Goal: Task Accomplishment & Management: Manage account settings

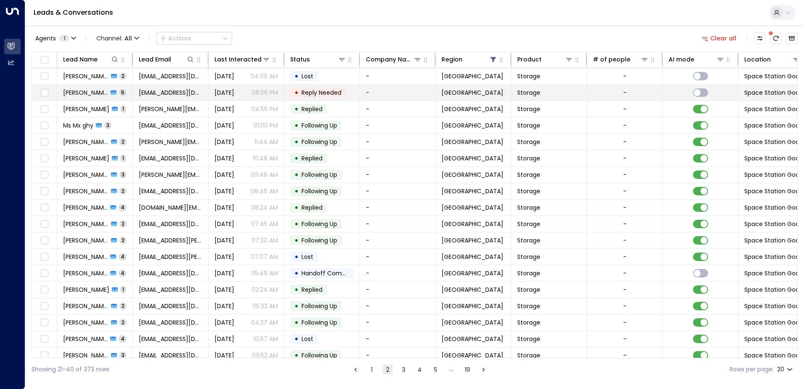
click at [314, 94] on span "Reply Needed" at bounding box center [322, 92] width 40 height 8
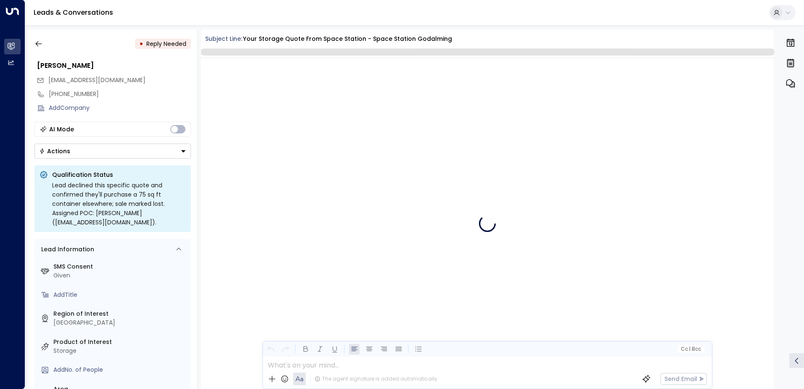
scroll to position [1110, 0]
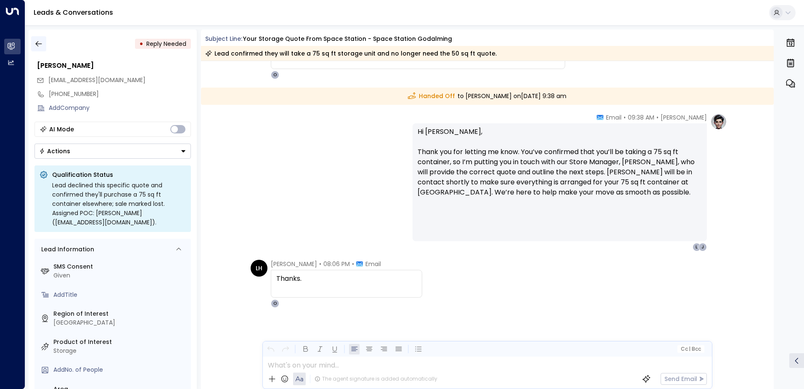
click at [38, 44] on icon "button" at bounding box center [38, 43] width 6 height 5
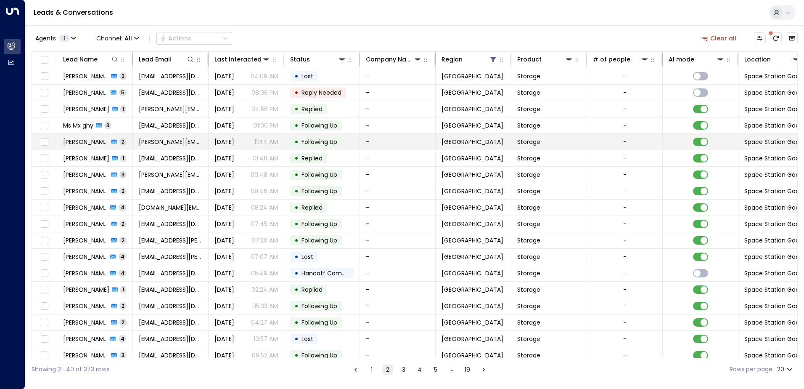
scroll to position [41, 0]
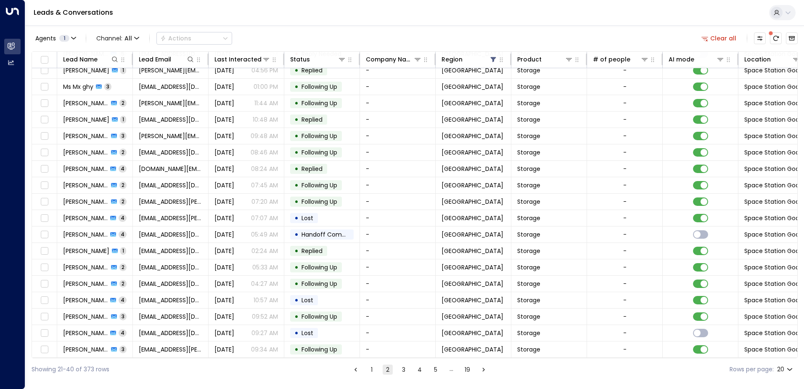
click at [369, 368] on button "1" at bounding box center [372, 369] width 10 height 10
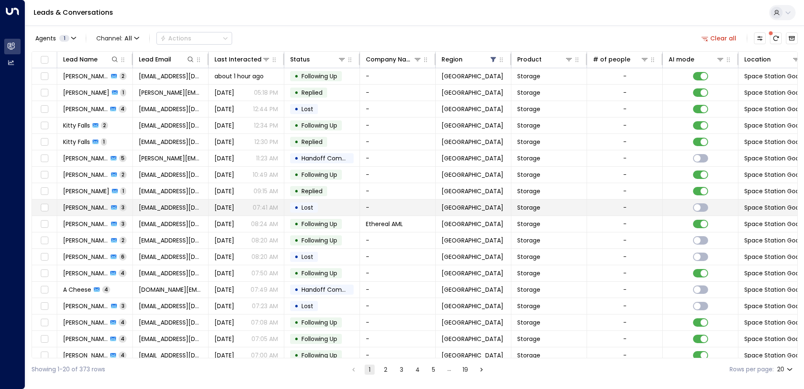
scroll to position [41, 0]
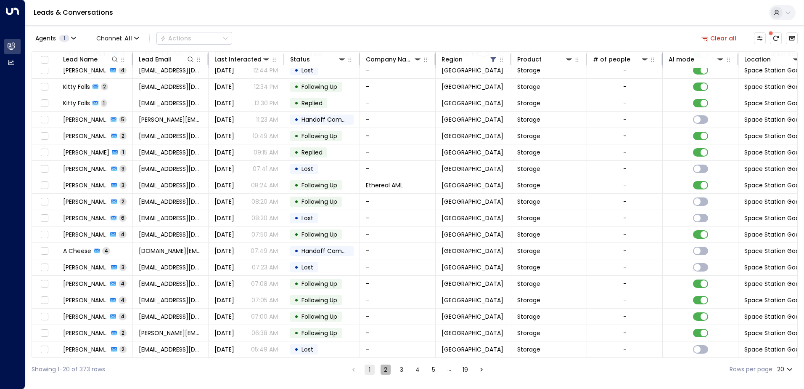
click at [384, 368] on button "2" at bounding box center [386, 369] width 10 height 10
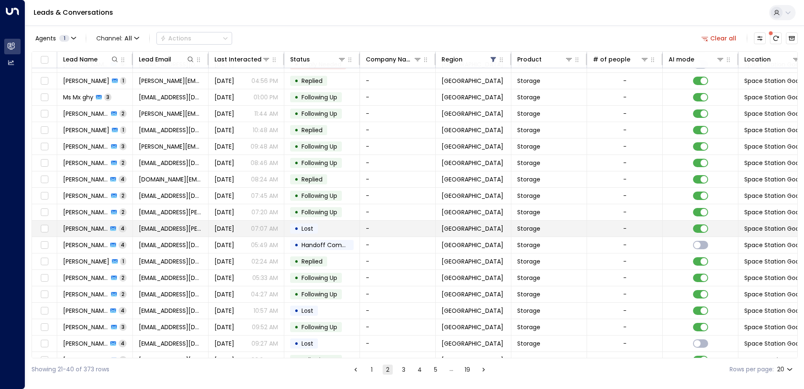
scroll to position [41, 0]
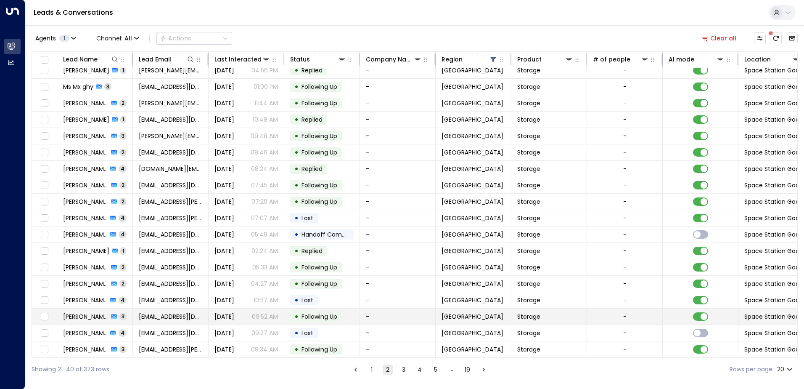
click at [92, 314] on span "[PERSON_NAME]" at bounding box center [85, 316] width 45 height 8
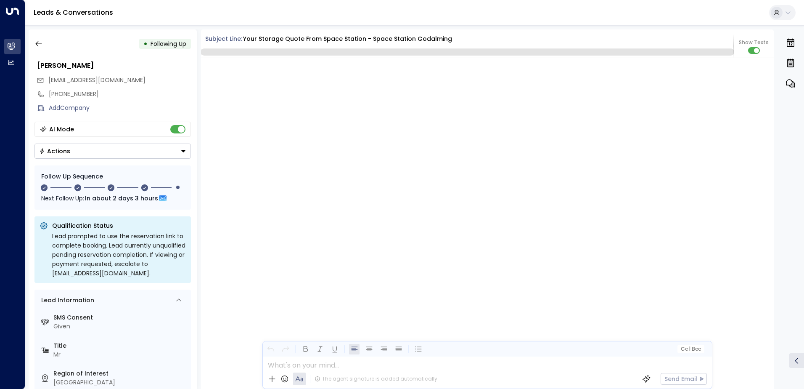
scroll to position [1567, 0]
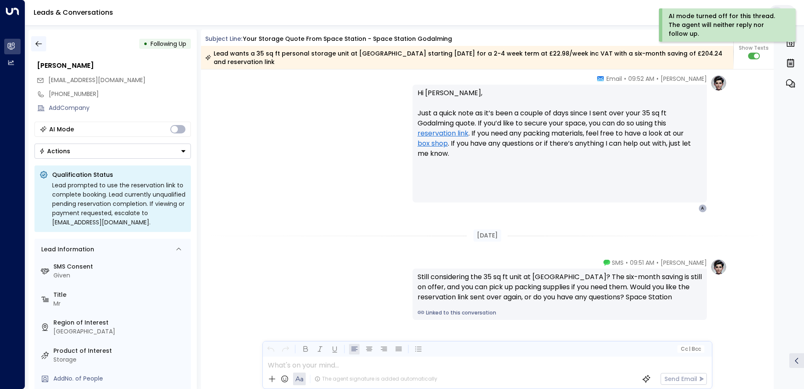
click at [38, 45] on icon "button" at bounding box center [38, 44] width 8 height 8
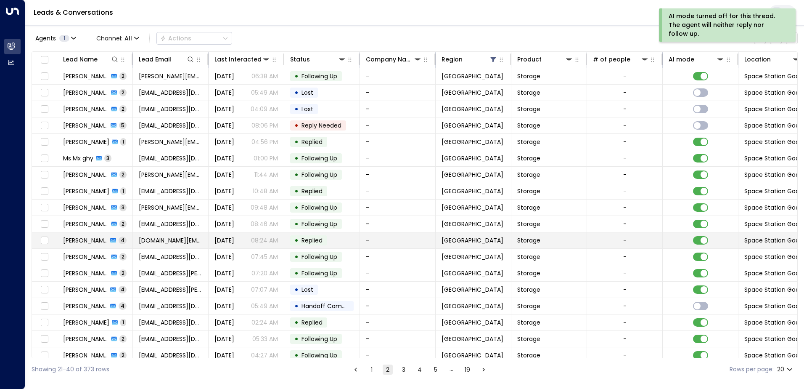
scroll to position [41, 0]
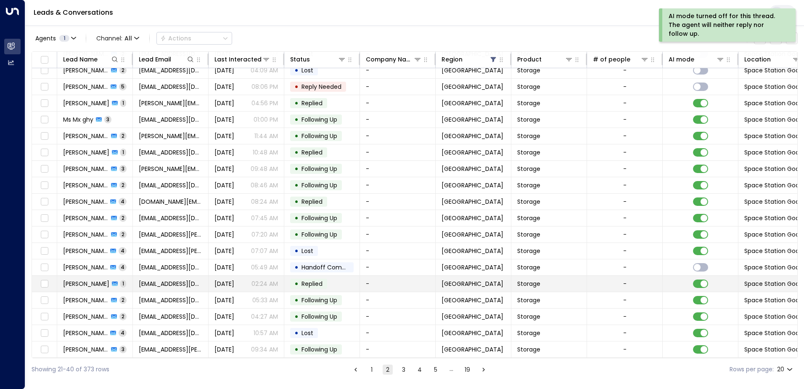
click at [89, 281] on span "[PERSON_NAME]" at bounding box center [86, 283] width 46 height 8
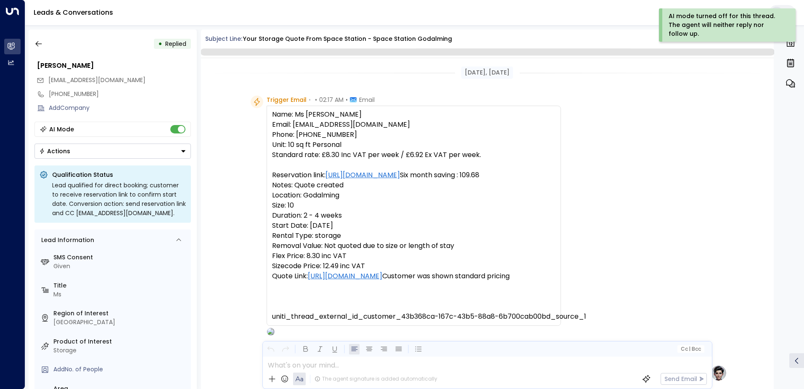
scroll to position [299, 0]
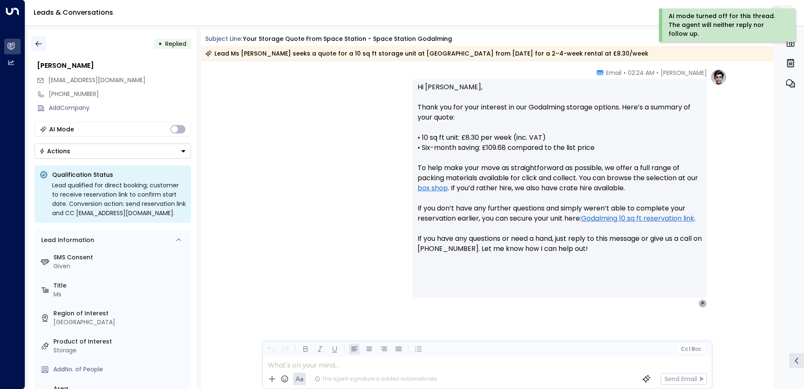
click at [38, 46] on icon "button" at bounding box center [38, 44] width 8 height 8
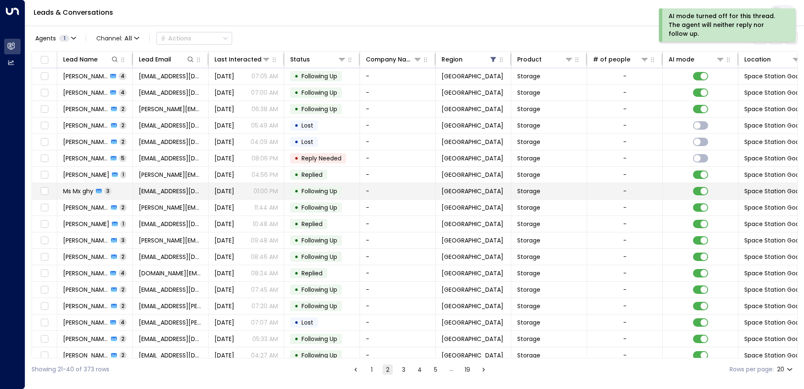
scroll to position [41, 0]
